Goal: Task Accomplishment & Management: Use online tool/utility

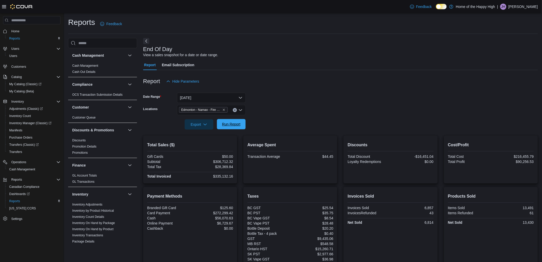
scroll to position [273, 0]
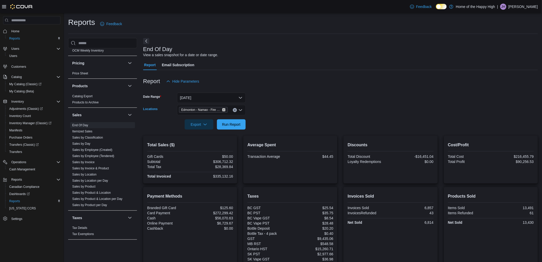
click at [224, 109] on icon "Remove Edmonton - Namao - Fire & Flower from selection in this group" at bounding box center [223, 109] width 3 height 3
type input "***"
drag, startPoint x: 222, startPoint y: 118, endPoint x: 275, endPoint y: 121, distance: 53.9
click at [226, 119] on span "[GEOGRAPHIC_DATA] - [GEOGRAPHIC_DATA] - Fire & Flower" at bounding box center [249, 118] width 103 height 5
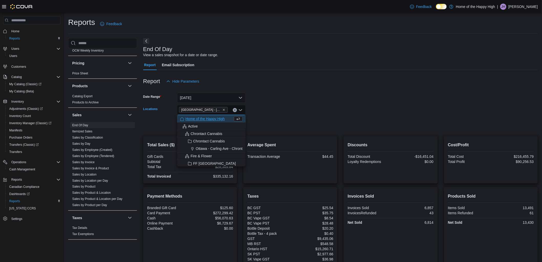
drag, startPoint x: 320, startPoint y: 119, endPoint x: 265, endPoint y: 122, distance: 54.4
click at [316, 119] on form "Date Range [DATE] Locations [GEOGRAPHIC_DATA] - [GEOGRAPHIC_DATA] - Fire & Flow…" at bounding box center [340, 107] width 395 height 43
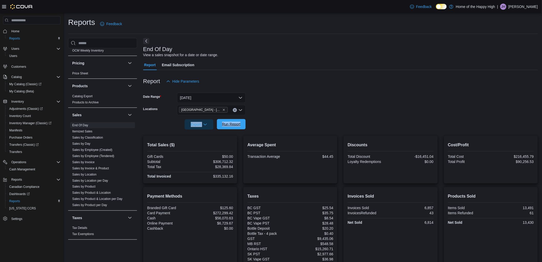
click at [240, 126] on span "Run Report" at bounding box center [231, 123] width 18 height 5
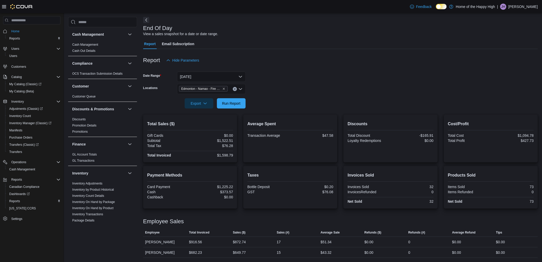
scroll to position [28, 0]
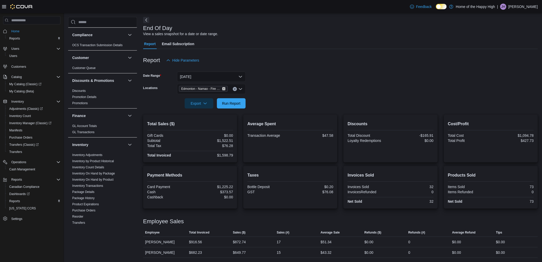
click at [225, 88] on icon "Remove Edmonton - Namao - Fire & Flower from selection in this group" at bounding box center [223, 88] width 3 height 3
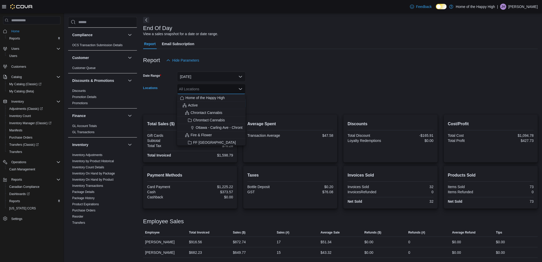
click at [225, 88] on div "All Locations" at bounding box center [211, 89] width 69 height 10
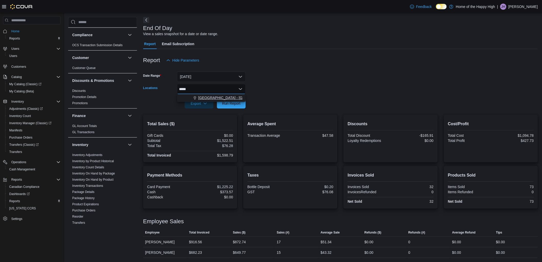
type input "*****"
click at [224, 96] on span "[GEOGRAPHIC_DATA] - [GEOGRAPHIC_DATA] - Fire & Flower" at bounding box center [249, 97] width 103 height 5
drag, startPoint x: 309, startPoint y: 99, endPoint x: 298, endPoint y: 99, distance: 11.5
click at [305, 99] on form "Date Range Today Locations Combo box. Selected. clare. Selected. Combo box inpu…" at bounding box center [340, 86] width 395 height 43
click at [242, 100] on span "Run Report" at bounding box center [231, 103] width 23 height 10
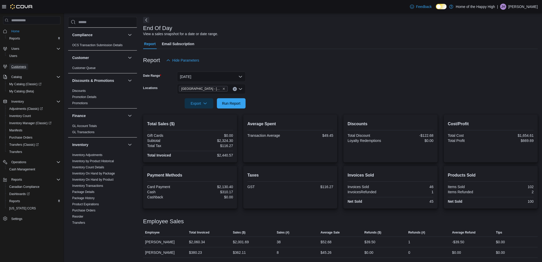
click at [17, 66] on span "Customers" at bounding box center [18, 67] width 15 height 4
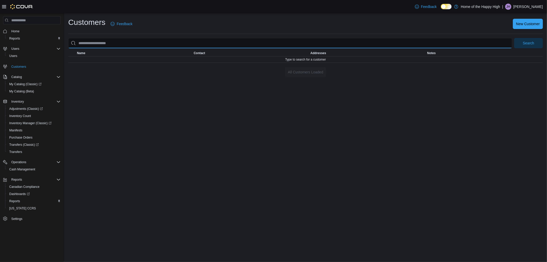
click at [141, 42] on input "search" at bounding box center [290, 43] width 444 height 10
click at [514, 38] on button "Search" at bounding box center [528, 43] width 29 height 10
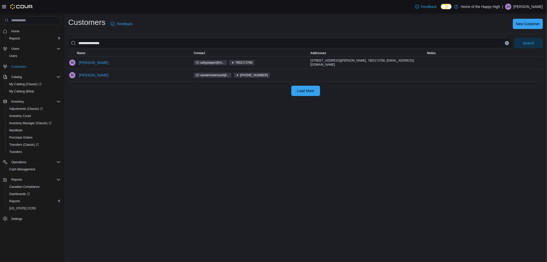
click at [186, 74] on div "[PERSON_NAME]" at bounding box center [134, 75] width 117 height 12
drag, startPoint x: 199, startPoint y: 61, endPoint x: 221, endPoint y: 65, distance: 22.5
click at [221, 65] on div "saltypepper@icl... 7802173788" at bounding box center [250, 62] width 117 height 7
copy span "saltypepper@icl..."
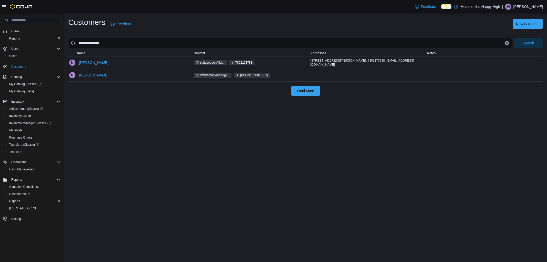
drag, startPoint x: 117, startPoint y: 45, endPoint x: 0, endPoint y: 26, distance: 118.7
click at [0, 26] on div "**********" at bounding box center [273, 137] width 547 height 249
click at [514, 38] on button "Search" at bounding box center [528, 43] width 29 height 10
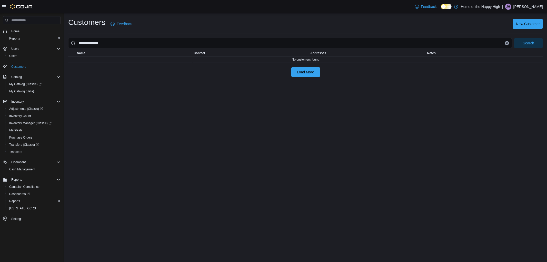
click at [112, 43] on input "**********" at bounding box center [290, 43] width 444 height 10
click at [514, 38] on button "Search" at bounding box center [528, 43] width 29 height 10
click at [112, 43] on input "**********" at bounding box center [290, 43] width 444 height 10
type input "**********"
click at [514, 38] on button "Search" at bounding box center [528, 43] width 29 height 10
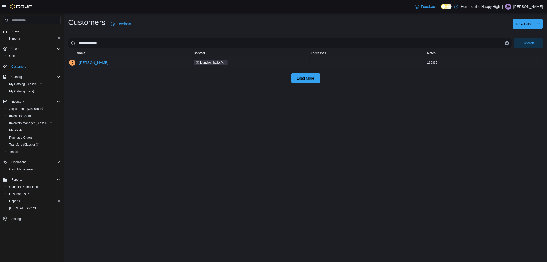
click at [105, 58] on div "Juancho Ibalio" at bounding box center [134, 62] width 117 height 12
click at [212, 60] on span "juancho_ibalio@..." at bounding box center [212, 62] width 25 height 5
click at [212, 63] on span "juancho_ibalio@..." at bounding box center [212, 62] width 25 height 5
click at [78, 61] on button "Juancho Ibalio" at bounding box center [94, 62] width 34 height 10
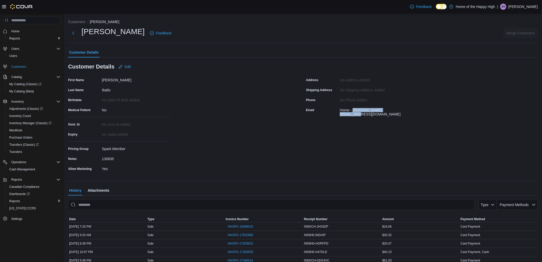
drag, startPoint x: 355, startPoint y: 109, endPoint x: 405, endPoint y: 110, distance: 50.0
click at [405, 110] on div "Home - juancho_ibalio@yahoo.ca" at bounding box center [374, 111] width 69 height 10
copy div "juancho_ibalio@yahoo.ca"
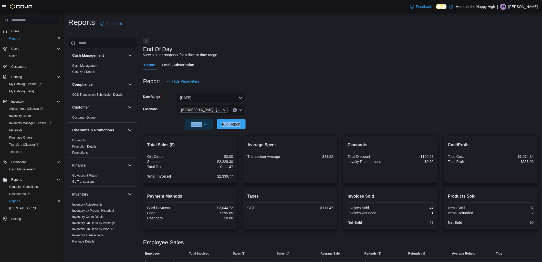
scroll to position [273, 0]
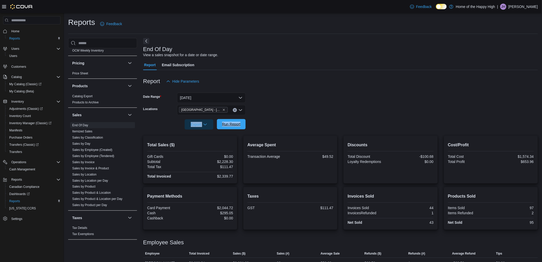
click at [227, 124] on span "Run Report" at bounding box center [231, 123] width 18 height 5
click at [437, 79] on div "Report Hide Parameters" at bounding box center [340, 81] width 395 height 10
click at [237, 124] on span "Run Report" at bounding box center [231, 123] width 18 height 5
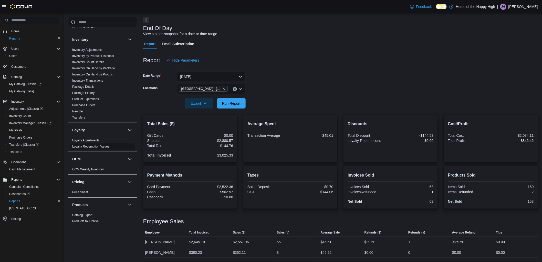
scroll to position [131, 0]
click at [105, 77] on link "Inventory On Hand by Product" at bounding box center [92, 77] width 41 height 4
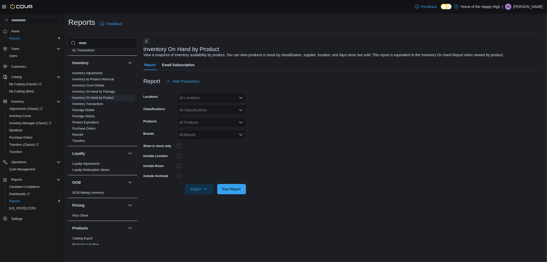
click at [210, 100] on div "All Locations" at bounding box center [211, 98] width 69 height 10
type input "***"
click at [216, 106] on span "[GEOGRAPHIC_DATA] - [GEOGRAPHIC_DATA] - Fire & Flower" at bounding box center [249, 106] width 103 height 5
drag, startPoint x: 288, startPoint y: 112, endPoint x: 260, endPoint y: 112, distance: 28.2
click at [272, 112] on form "Locations Edmonton - Clareview - Fire & Flower Classifications All Classificati…" at bounding box center [342, 140] width 399 height 108
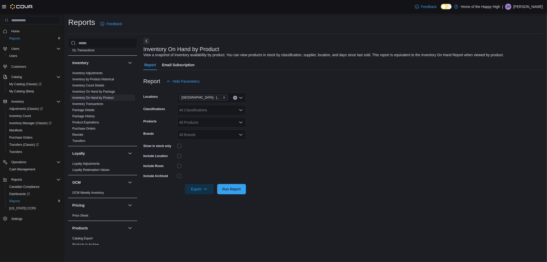
click at [198, 107] on div "All Classifications" at bounding box center [211, 110] width 69 height 10
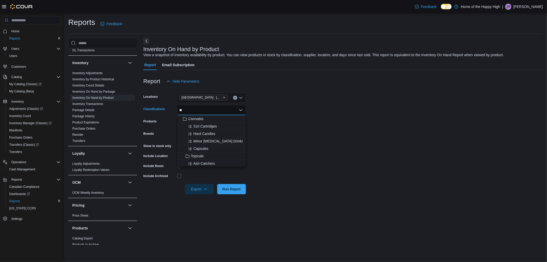
type input "**"
click at [203, 110] on div "**" at bounding box center [211, 110] width 69 height 10
drag, startPoint x: 206, startPoint y: 114, endPoint x: 311, endPoint y: 135, distance: 107.5
click at [207, 118] on div "Cannabis" at bounding box center [211, 118] width 63 height 5
drag, startPoint x: 314, startPoint y: 138, endPoint x: 227, endPoint y: 155, distance: 89.0
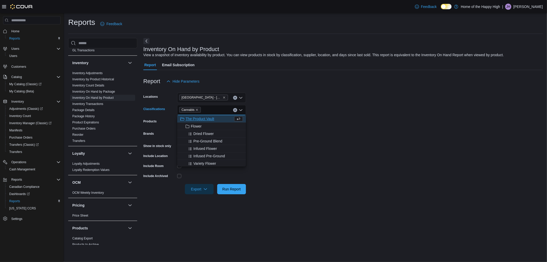
click at [293, 144] on form "Locations Edmonton - Clareview - Fire & Flower Classifications Cannabis Combo b…" at bounding box center [342, 140] width 399 height 108
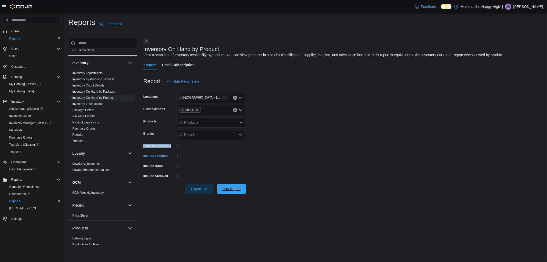
click at [230, 187] on span "Run Report" at bounding box center [231, 188] width 18 height 5
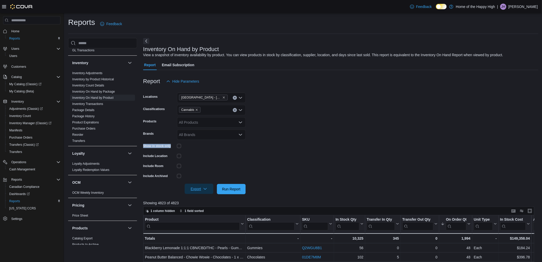
click at [197, 188] on span "Export" at bounding box center [199, 188] width 23 height 10
click at [200, 196] on button "Export to Excel" at bounding box center [199, 199] width 29 height 10
click at [108, 93] on link "Inventory On Hand by Package" at bounding box center [93, 92] width 43 height 4
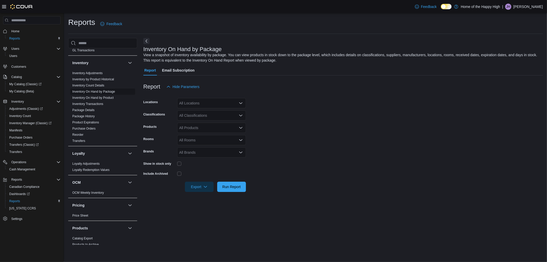
click at [106, 92] on link "Inventory On Hand by Package" at bounding box center [93, 92] width 43 height 4
click at [212, 106] on div "All Locations" at bounding box center [211, 103] width 69 height 10
type input "*****"
click at [213, 109] on span "[GEOGRAPHIC_DATA] - [GEOGRAPHIC_DATA] - Fire & Flower" at bounding box center [249, 111] width 103 height 5
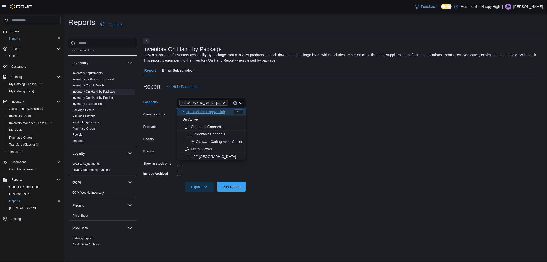
drag, startPoint x: 329, startPoint y: 126, endPoint x: 198, endPoint y: 118, distance: 131.4
click at [313, 124] on form "Locations Edmonton - Clareview - Fire & Flower Combo box. Selected. Edmonton - …" at bounding box center [342, 142] width 399 height 100
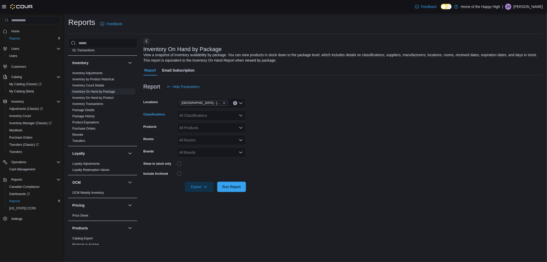
click at [198, 117] on div "All Classifications" at bounding box center [211, 115] width 69 height 10
type input "****"
drag, startPoint x: 207, startPoint y: 124, endPoint x: 325, endPoint y: 136, distance: 118.8
click at [209, 124] on div "Cannabis" at bounding box center [211, 123] width 63 height 5
drag, startPoint x: 325, startPoint y: 136, endPoint x: 209, endPoint y: 162, distance: 118.4
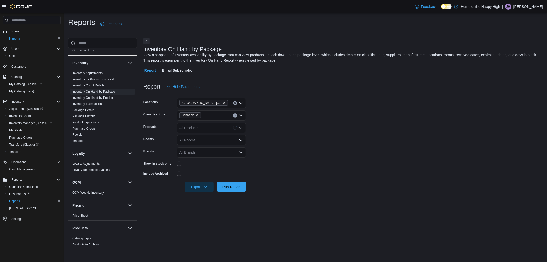
click at [315, 138] on form "Locations Edmonton - Clareview - Fire & Flower Classifications Cannabis Product…" at bounding box center [342, 142] width 399 height 100
click at [237, 186] on span "Run Report" at bounding box center [231, 186] width 18 height 5
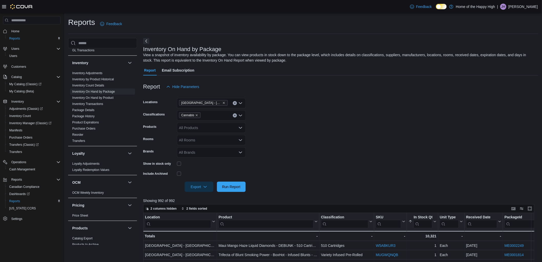
drag, startPoint x: 306, startPoint y: 100, endPoint x: 301, endPoint y: 104, distance: 6.1
click at [306, 100] on form "Locations Edmonton - Clareview - Fire & Flower Classifications Cannabis Product…" at bounding box center [340, 142] width 395 height 100
click at [198, 189] on span "Export" at bounding box center [199, 186] width 23 height 10
click at [205, 194] on button "Export to Excel" at bounding box center [199, 197] width 29 height 10
click at [204, 187] on icon "button" at bounding box center [205, 186] width 4 height 4
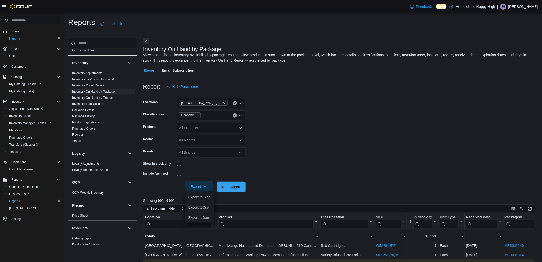
drag, startPoint x: 349, startPoint y: 174, endPoint x: 263, endPoint y: 260, distance: 121.4
click at [347, 174] on form "Locations Edmonton - Clareview - Fire & Flower Classifications Cannabis Product…" at bounding box center [340, 142] width 395 height 100
click at [345, 96] on div at bounding box center [340, 95] width 395 height 6
click at [279, 116] on form "Locations Edmonton - Clareview - Fire & Flower Classifications Cannabis Product…" at bounding box center [340, 142] width 395 height 100
